Goal: Task Accomplishment & Management: Use online tool/utility

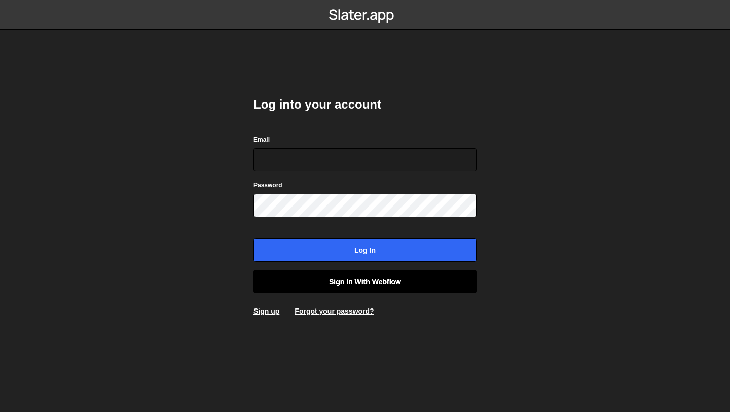
click at [368, 286] on link "Sign in with Webflow" at bounding box center [364, 281] width 223 height 23
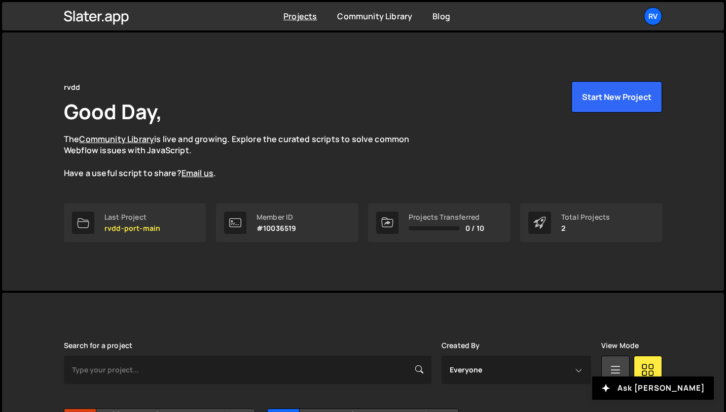
scroll to position [110, 0]
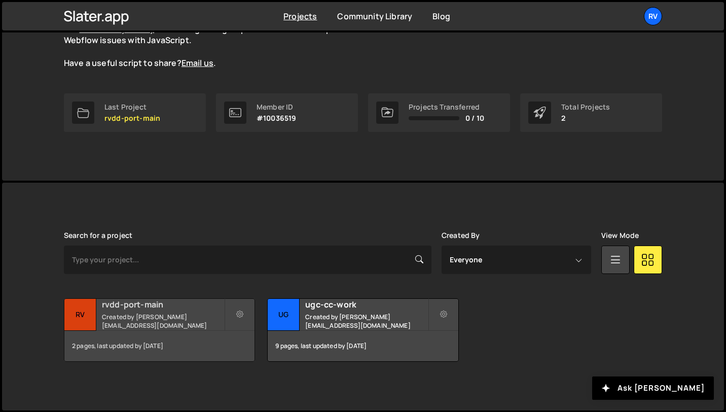
click at [190, 320] on small "Created by ramir.vdd@gmail.com" at bounding box center [163, 320] width 122 height 17
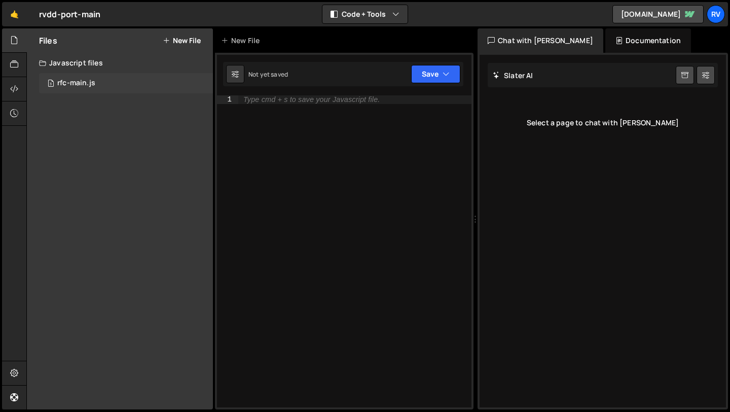
click at [113, 80] on div "3 rfc-main.js 0" at bounding box center [126, 83] width 174 height 20
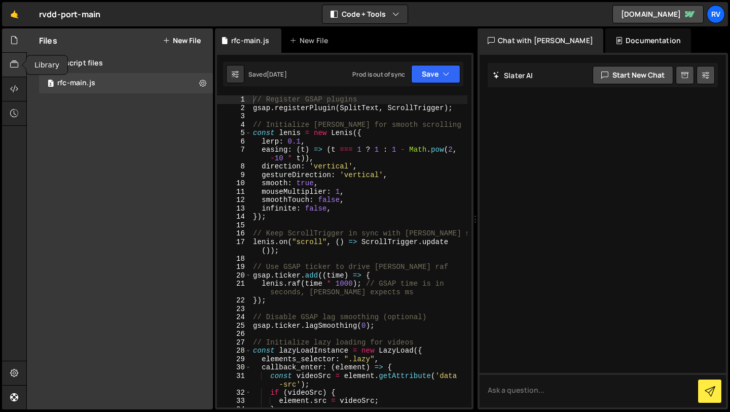
click at [14, 68] on icon at bounding box center [14, 64] width 8 height 11
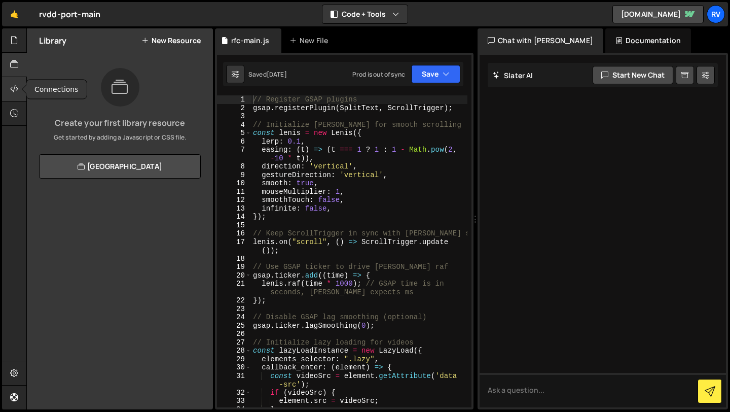
click at [13, 96] on div at bounding box center [14, 89] width 25 height 24
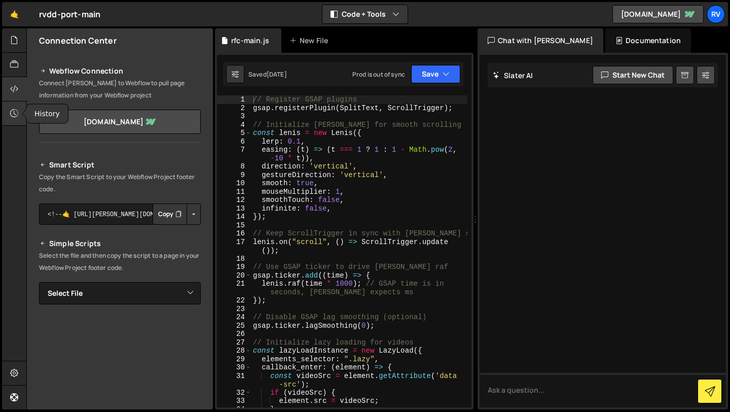
click at [13, 112] on icon at bounding box center [14, 112] width 8 height 11
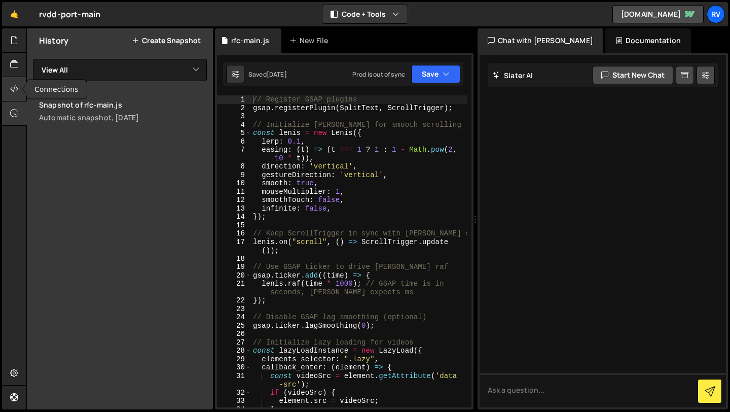
click at [13, 88] on icon at bounding box center [14, 88] width 8 height 11
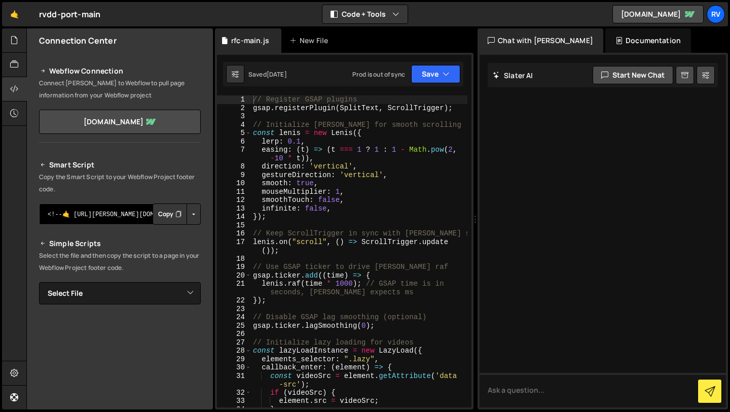
click at [103, 219] on textarea "<!--🤙 [URL][PERSON_NAME][DOMAIN_NAME]> <script>document.addEventListener("DOMCo…" at bounding box center [120, 213] width 162 height 21
click at [104, 217] on textarea "<!--🤙 [URL][PERSON_NAME][DOMAIN_NAME]> <script>document.addEventListener("DOMCo…" at bounding box center [120, 213] width 162 height 21
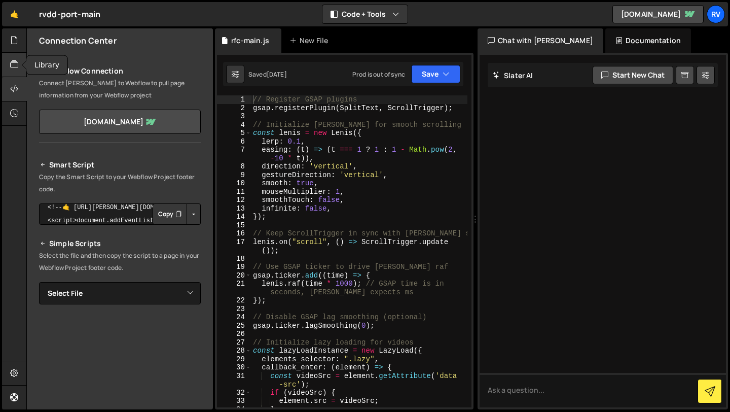
click at [10, 56] on div at bounding box center [14, 65] width 25 height 24
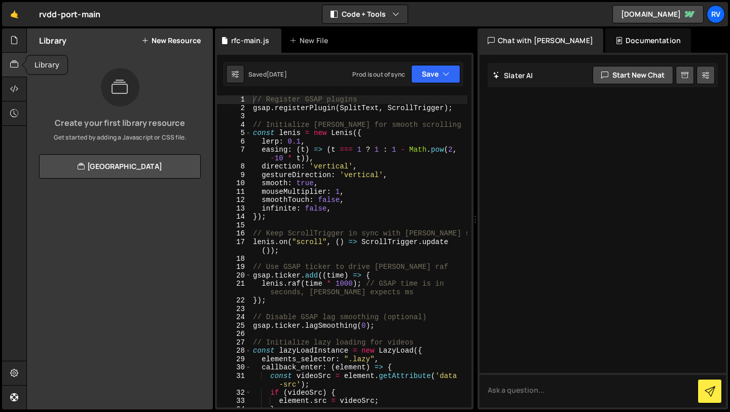
click at [10, 74] on div at bounding box center [14, 65] width 25 height 24
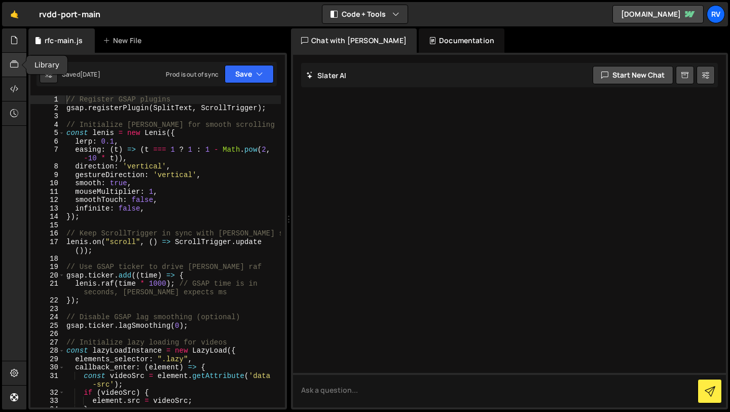
click at [10, 74] on div at bounding box center [14, 65] width 25 height 24
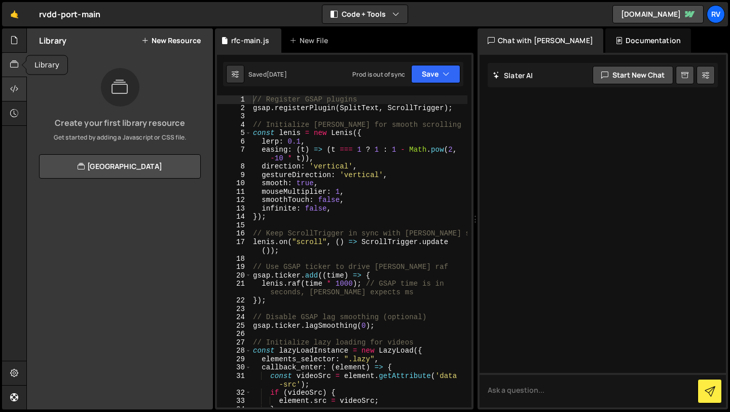
click at [10, 88] on icon at bounding box center [14, 88] width 8 height 11
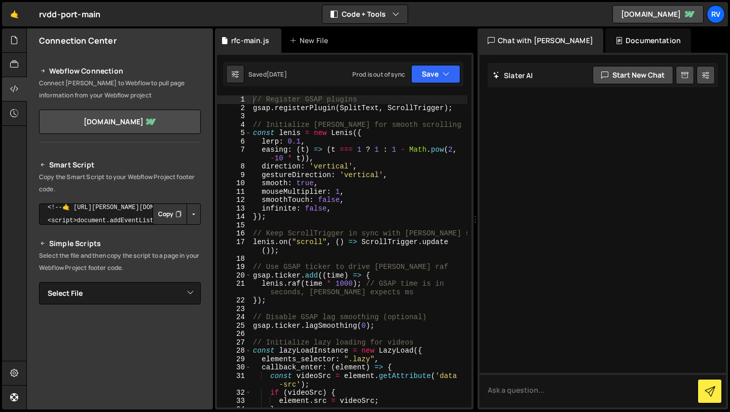
click at [187, 217] on button "Button group with nested dropdown" at bounding box center [194, 213] width 14 height 21
click at [179, 249] on link "Copy Production Script" at bounding box center [150, 247] width 99 height 14
click at [165, 295] on select "Select File rfc-main.js" at bounding box center [120, 293] width 162 height 22
select select "34736"
click at [39, 282] on select "Select File rfc-main.js" at bounding box center [120, 293] width 162 height 22
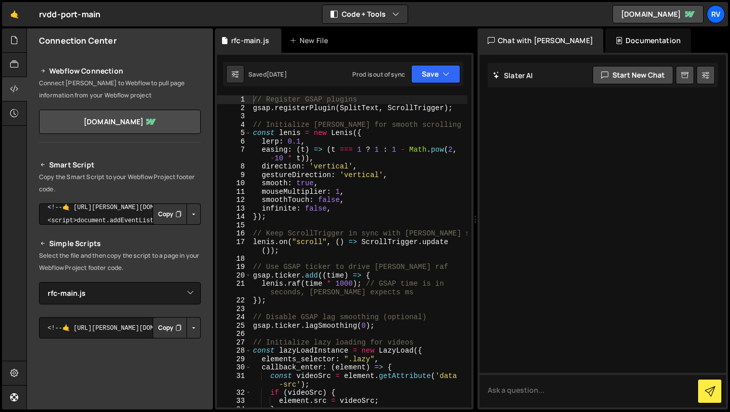
click at [192, 220] on button "Button group with nested dropdown" at bounding box center [194, 213] width 14 height 21
click at [190, 332] on button "Button group with nested dropdown" at bounding box center [194, 327] width 14 height 21
click at [180, 361] on link "Copy Production Script" at bounding box center [150, 361] width 99 height 14
click at [187, 329] on button "Button group with nested dropdown" at bounding box center [194, 327] width 14 height 21
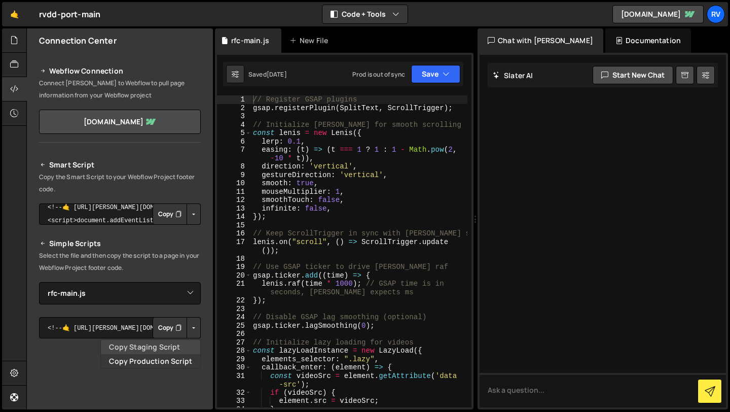
click at [178, 344] on link "Copy Staging Script" at bounding box center [150, 347] width 99 height 14
